Goal: Transaction & Acquisition: Purchase product/service

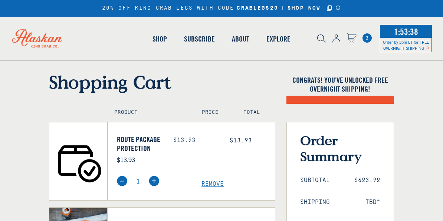
select select "40826592231503"
select select "40826730905679"
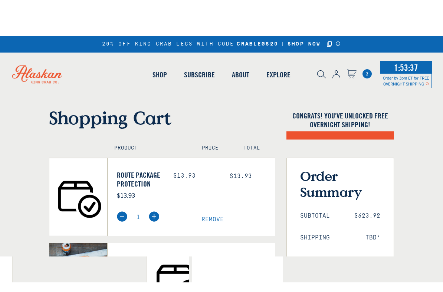
scroll to position [75, 0]
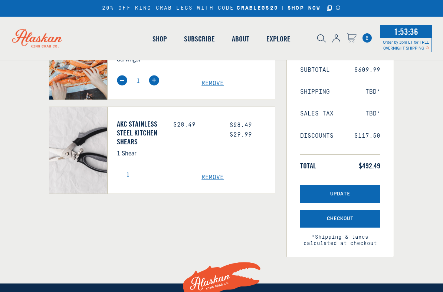
select select "40826592231503"
select select "40826730905679"
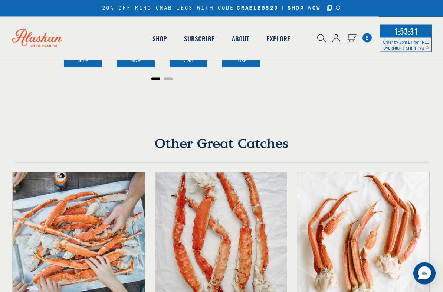
scroll to position [361, 0]
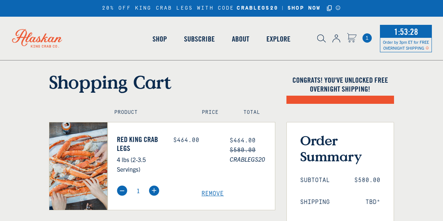
select select "40826592231503"
select select "40826730905679"
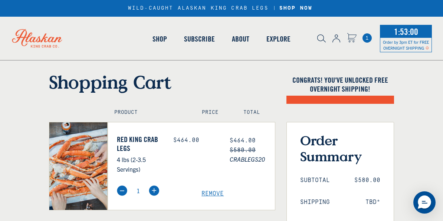
click at [355, 39] on icon "Cart" at bounding box center [352, 38] width 10 height 10
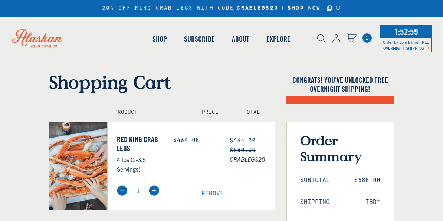
select select "40826592231503"
select select "40826730905679"
click at [364, 35] on span "1" at bounding box center [366, 37] width 9 height 9
select select "40826592231503"
select select "40826730905679"
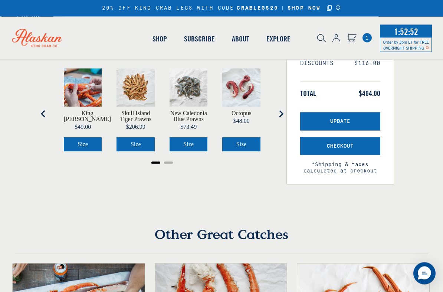
scroll to position [183, 0]
click at [360, 117] on button "Update" at bounding box center [340, 121] width 80 height 18
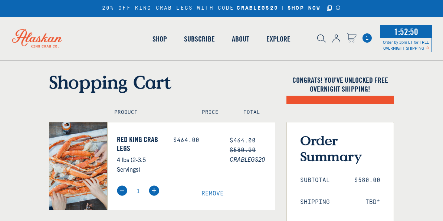
select select "40826592231503"
select select "40826730905679"
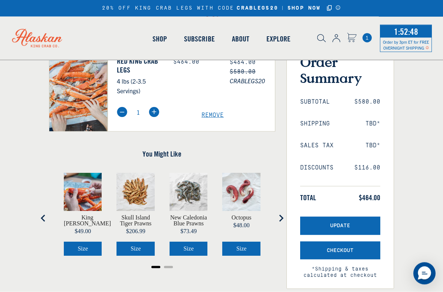
scroll to position [79, 0]
